Goal: Task Accomplishment & Management: Manage account settings

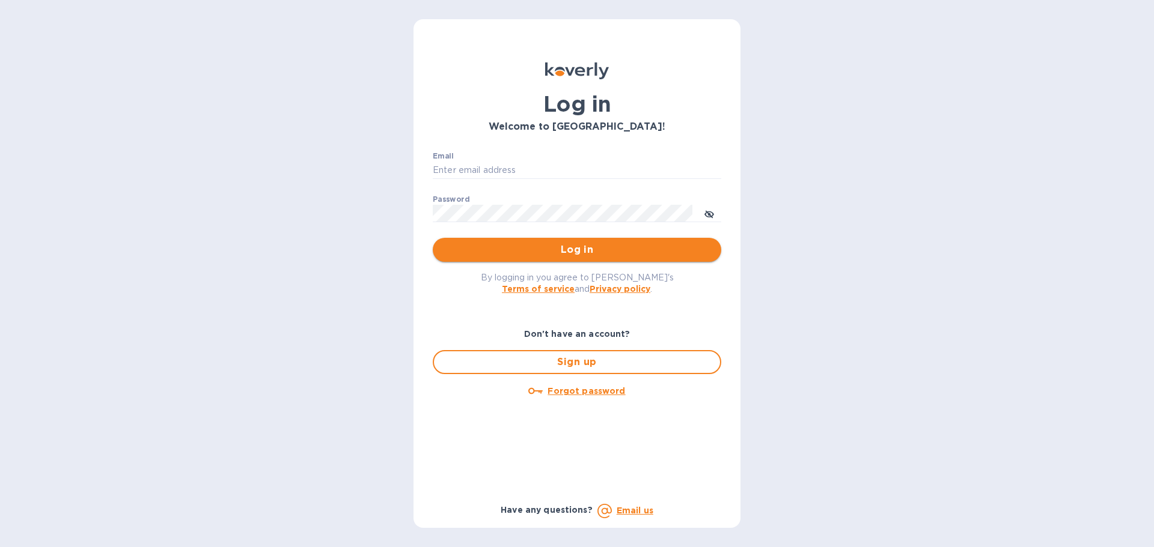
type input "[PERSON_NAME][EMAIL_ADDRESS][DOMAIN_NAME]"
click at [611, 249] on span "Log in" at bounding box center [576, 250] width 269 height 14
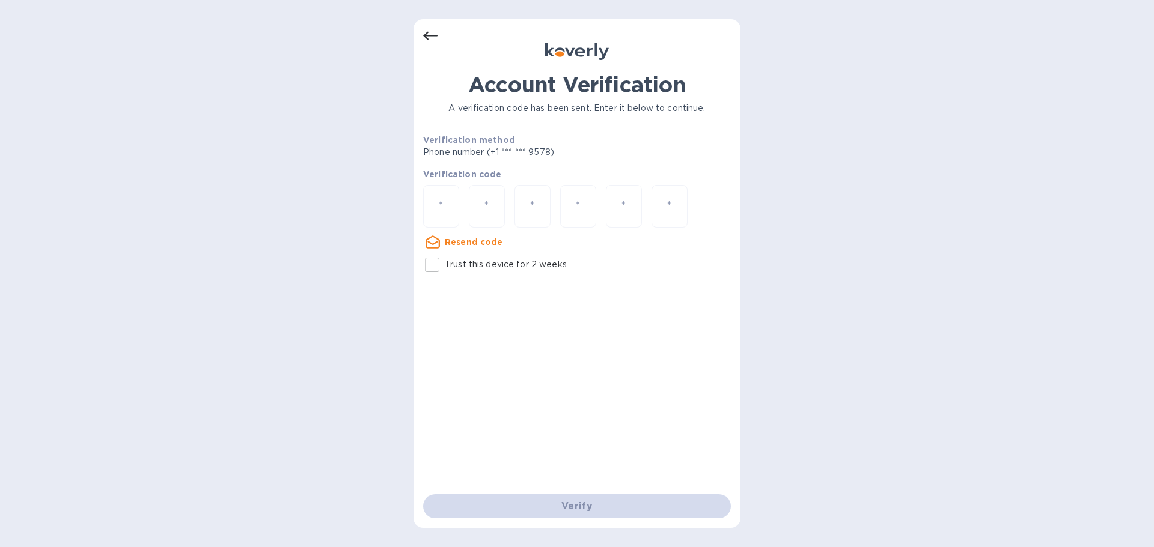
click at [448, 205] on input "number" at bounding box center [441, 206] width 16 height 22
type input "8"
type input "5"
type input "0"
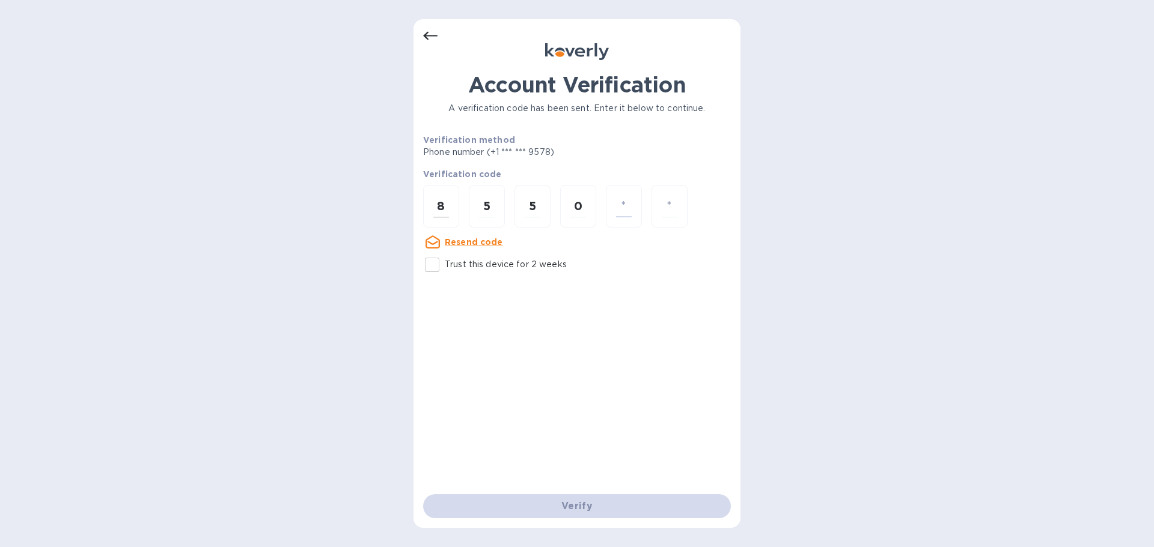
type input "7"
type input "0"
type input "1"
type input "5"
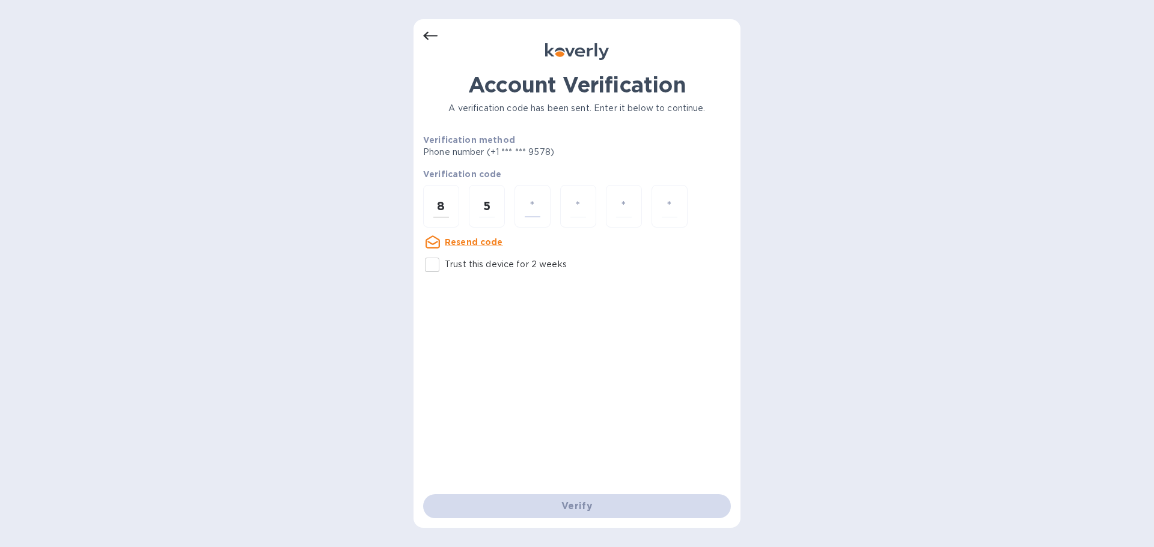
type input "5"
type input "7"
type input "0"
type input "1"
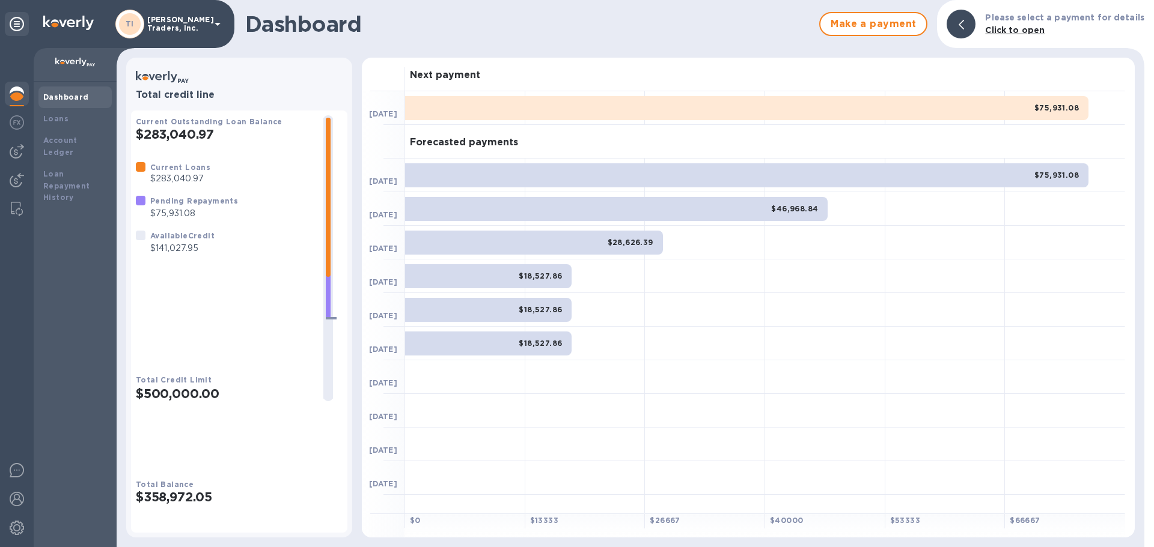
click at [853, 414] on div at bounding box center [825, 411] width 120 height 34
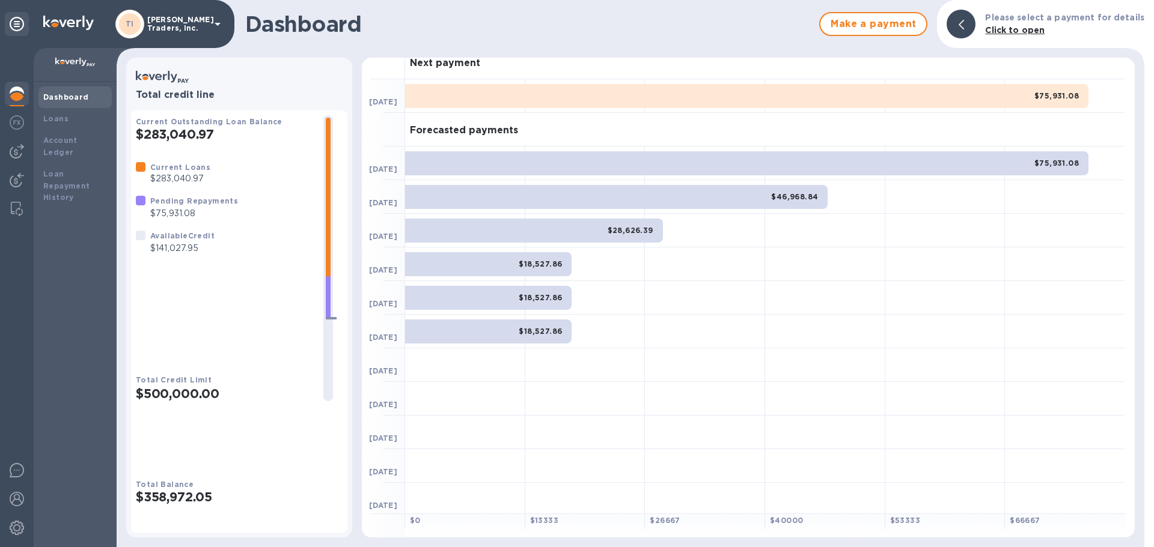
scroll to position [15, 0]
